Goal: Transaction & Acquisition: Purchase product/service

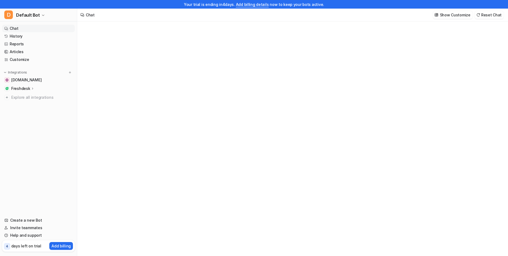
type textarea "**********"
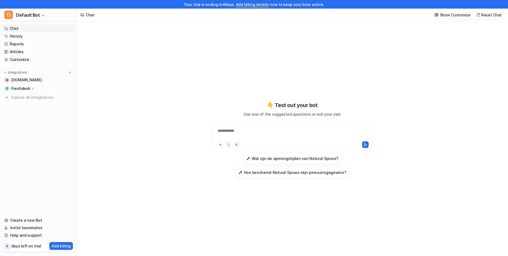
click at [259, 171] on h3 "Hoe beschermt Natural Spices mijn persoonsgegevens?" at bounding box center [295, 172] width 102 height 6
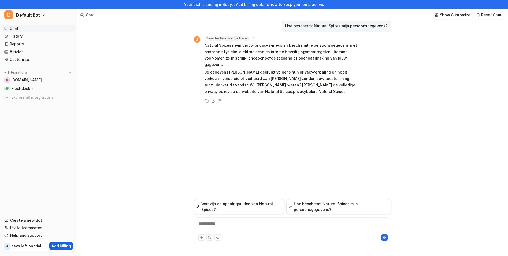
click at [55, 246] on p "Add billing" at bounding box center [60, 246] width 19 height 6
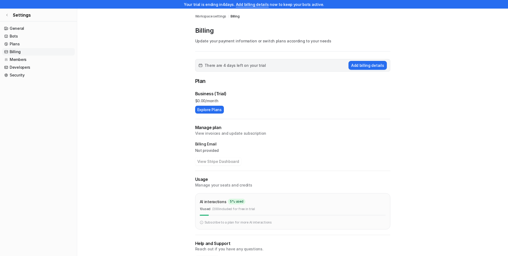
scroll to position [19, 0]
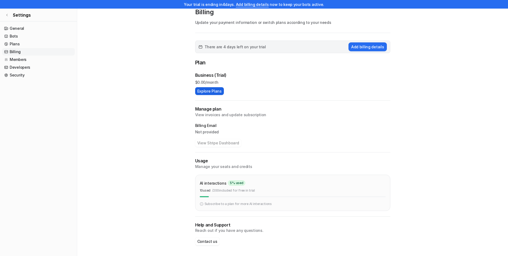
click at [208, 92] on button "Explore Plans" at bounding box center [209, 91] width 29 height 8
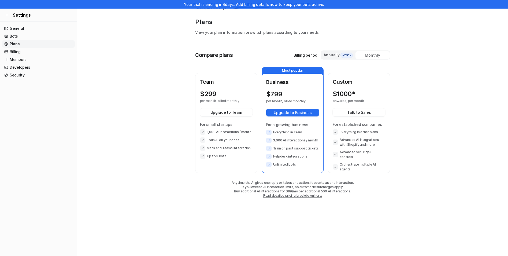
click at [213, 107] on div "$ 299 per month, billed monthly Upgrade to Team For small startups 1,000 AI int…" at bounding box center [226, 124] width 53 height 69
click at [19, 28] on link "General" at bounding box center [38, 29] width 73 height 8
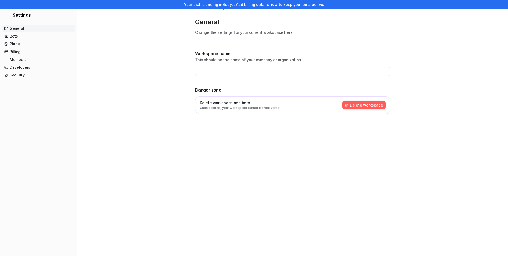
type input "**********"
click at [16, 35] on link "Bots" at bounding box center [38, 36] width 73 height 8
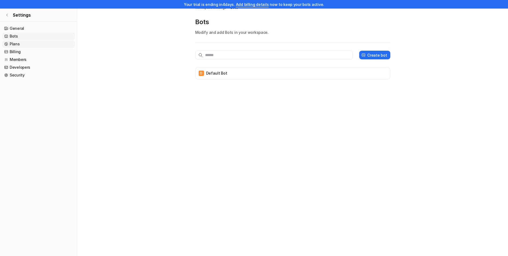
click at [16, 46] on link "Plans" at bounding box center [38, 44] width 73 height 8
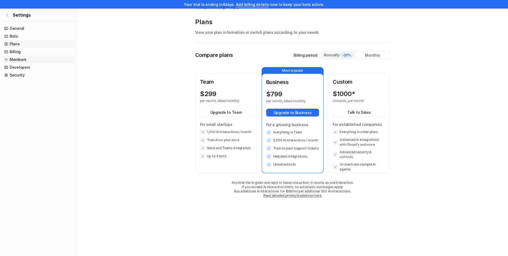
click at [17, 62] on link "Members" at bounding box center [38, 60] width 73 height 8
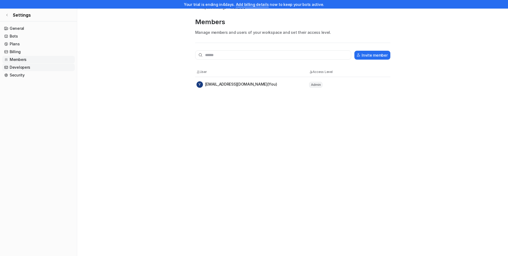
click at [19, 69] on link "Developers" at bounding box center [38, 68] width 73 height 8
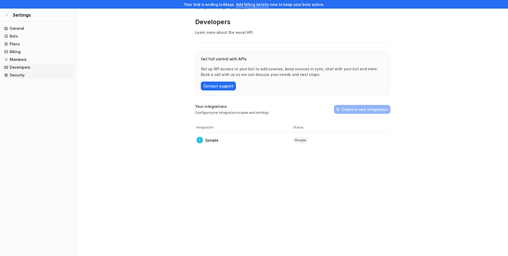
click at [20, 76] on link "Security" at bounding box center [38, 75] width 73 height 8
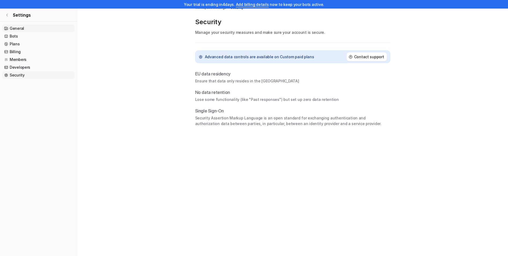
click at [16, 28] on link "General" at bounding box center [38, 29] width 73 height 8
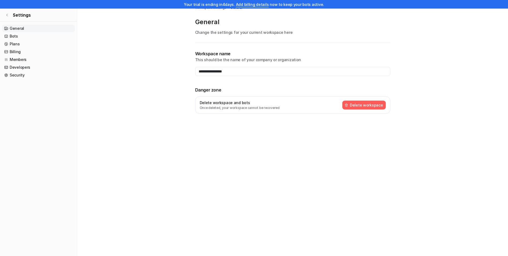
click at [256, 5] on link "Add billing details" at bounding box center [252, 4] width 33 height 5
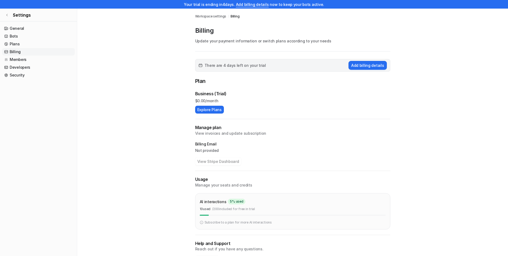
scroll to position [19, 0]
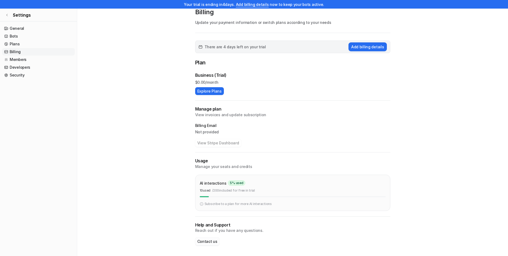
click at [202, 241] on button "Contact us" at bounding box center [207, 241] width 24 height 8
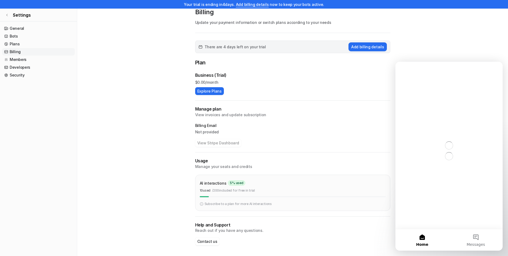
scroll to position [0, 0]
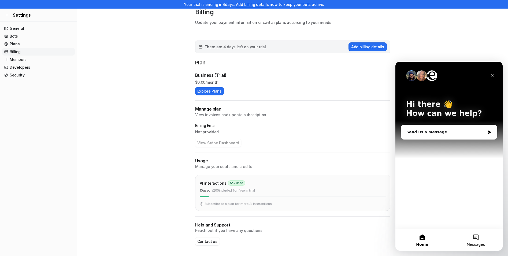
click at [476, 237] on button "Messages" at bounding box center [476, 239] width 54 height 21
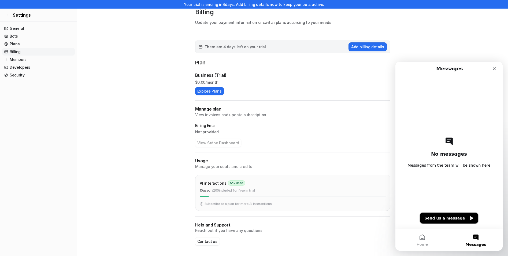
click at [438, 216] on button "Send us a message" at bounding box center [449, 218] width 58 height 11
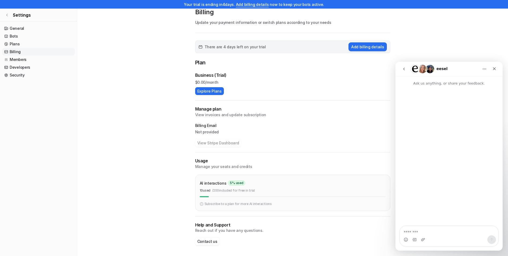
drag, startPoint x: 212, startPoint y: 90, endPoint x: 174, endPoint y: 95, distance: 38.5
click at [174, 95] on main "Workspace settings / Billing Billing Update your payment information or switch …" at bounding box center [292, 123] width 431 height 266
click at [212, 90] on button "Explore Plans" at bounding box center [209, 91] width 29 height 8
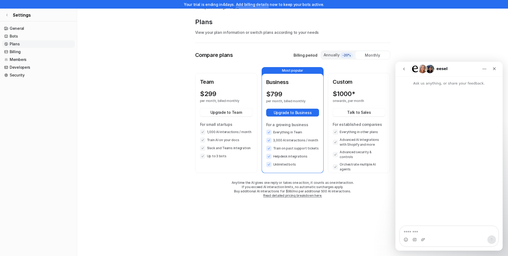
scroll to position [9, 0]
click at [413, 232] on textarea "Message…" at bounding box center [449, 230] width 98 height 9
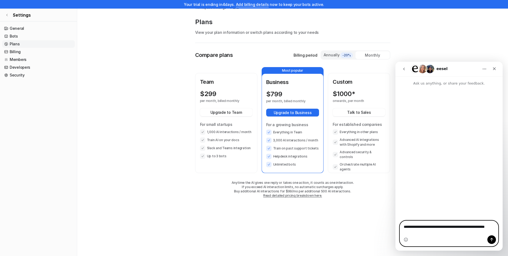
type textarea "**********"
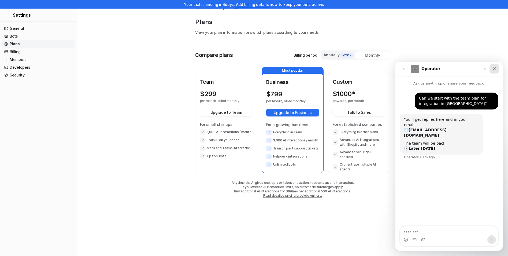
click at [495, 69] on icon "Close" at bounding box center [494, 69] width 4 height 4
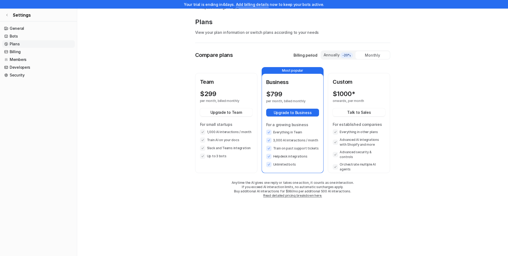
scroll to position [0, 0]
